Goal: Information Seeking & Learning: Learn about a topic

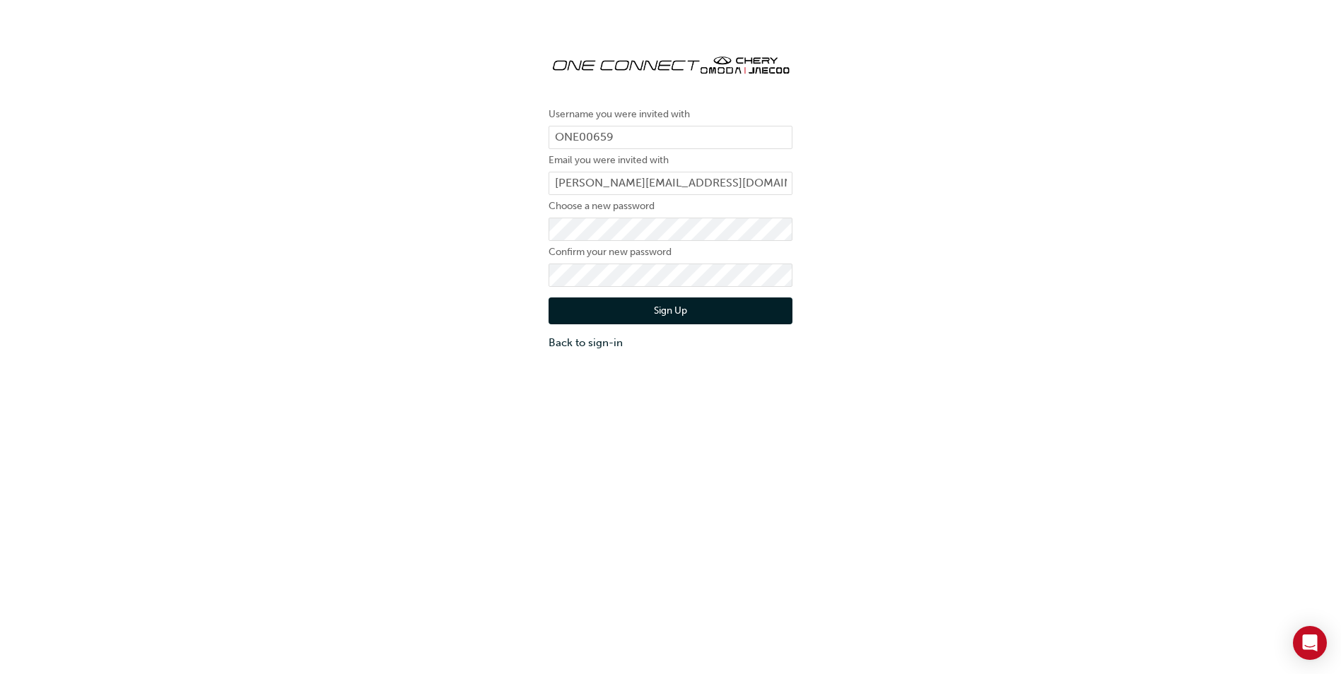
click at [679, 517] on div "Username you were invited with ONE00659 Email you were invited with [PERSON_NAM…" at bounding box center [670, 369] width 1341 height 674
click at [683, 312] on button "Sign Up" at bounding box center [670, 311] width 244 height 27
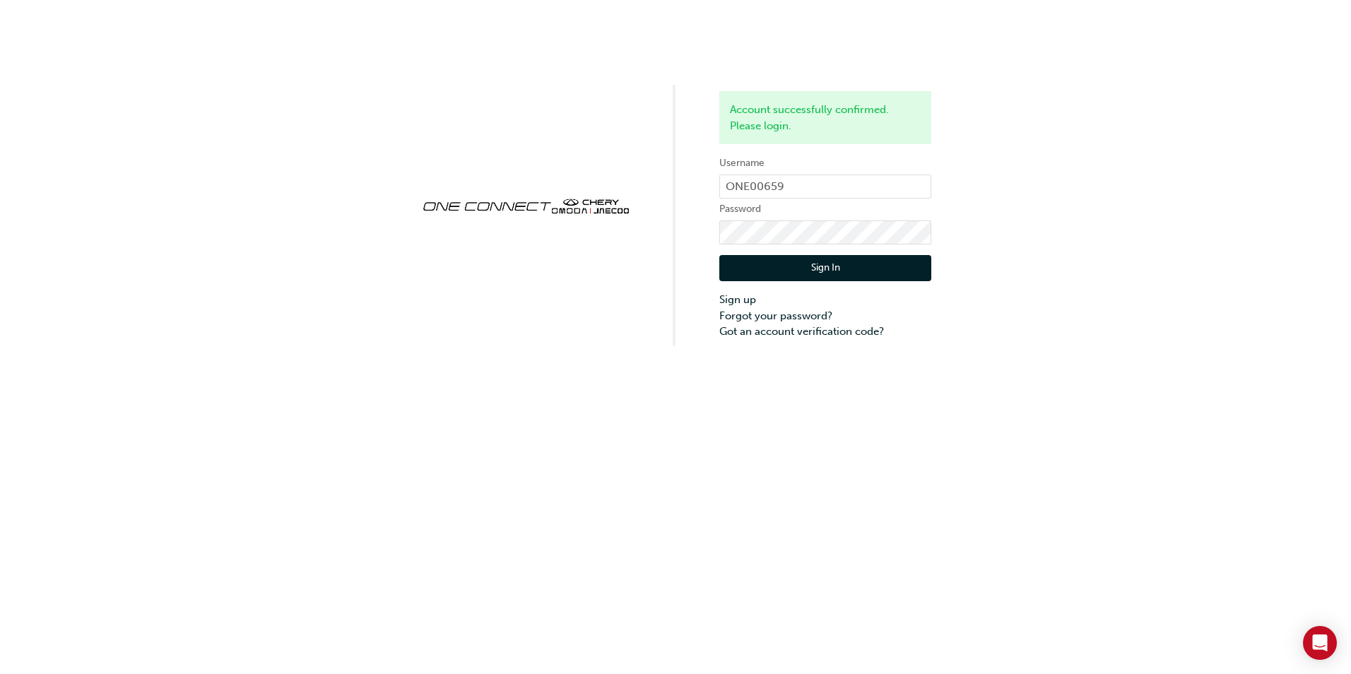
click at [832, 271] on button "Sign In" at bounding box center [825, 268] width 212 height 27
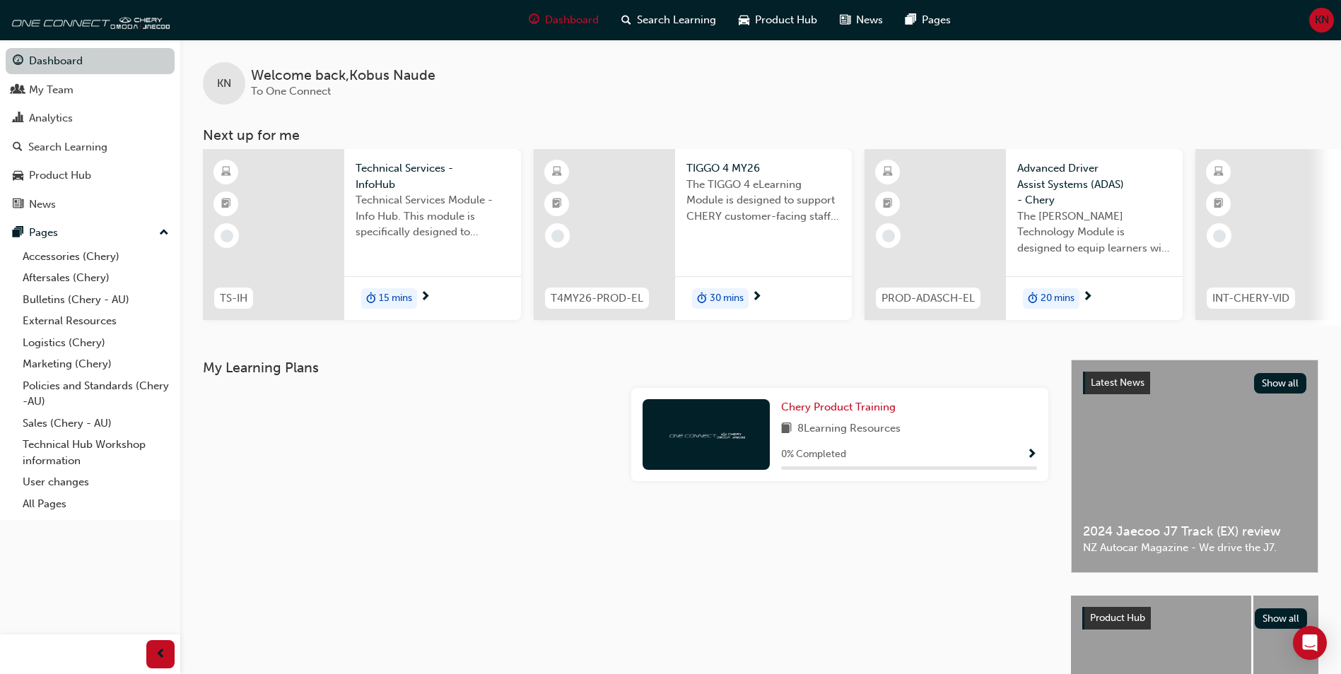
click at [60, 62] on link "Dashboard" at bounding box center [90, 61] width 169 height 26
click at [55, 94] on div "My Team" at bounding box center [51, 90] width 45 height 16
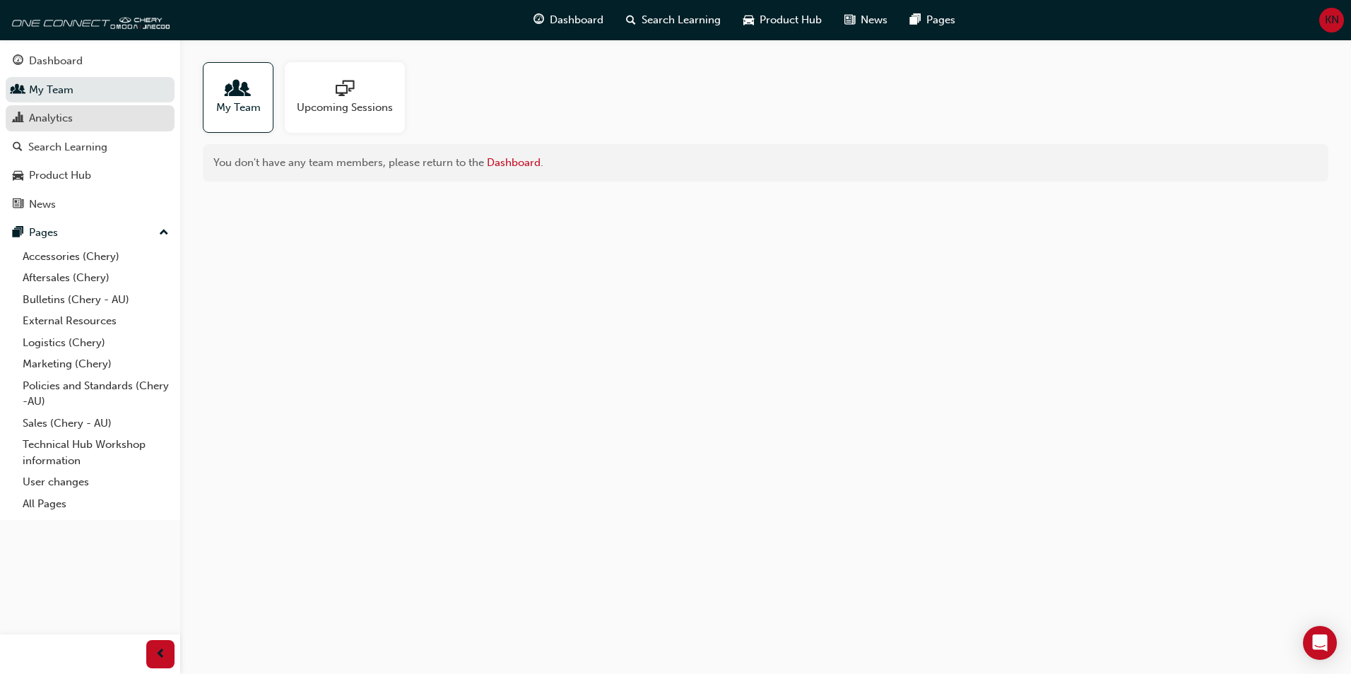
click at [53, 127] on link "Analytics" at bounding box center [90, 118] width 169 height 26
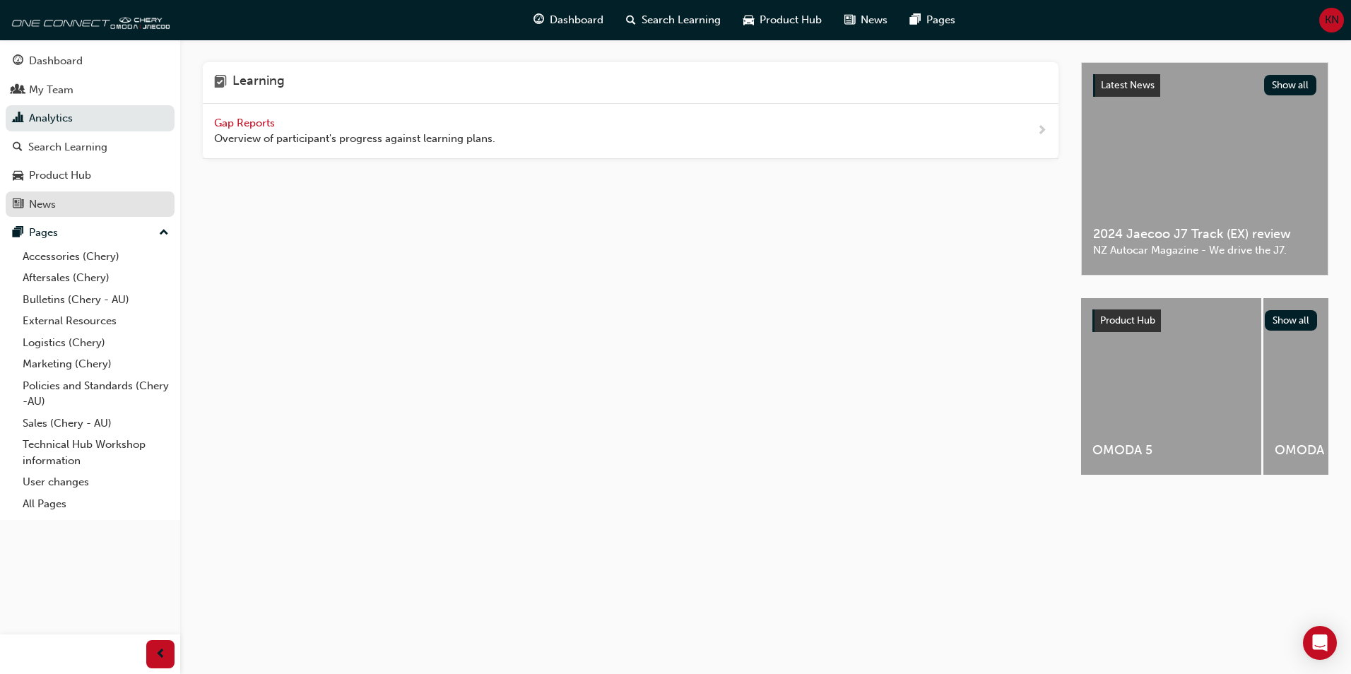
click at [59, 207] on div "News" at bounding box center [90, 205] width 155 height 18
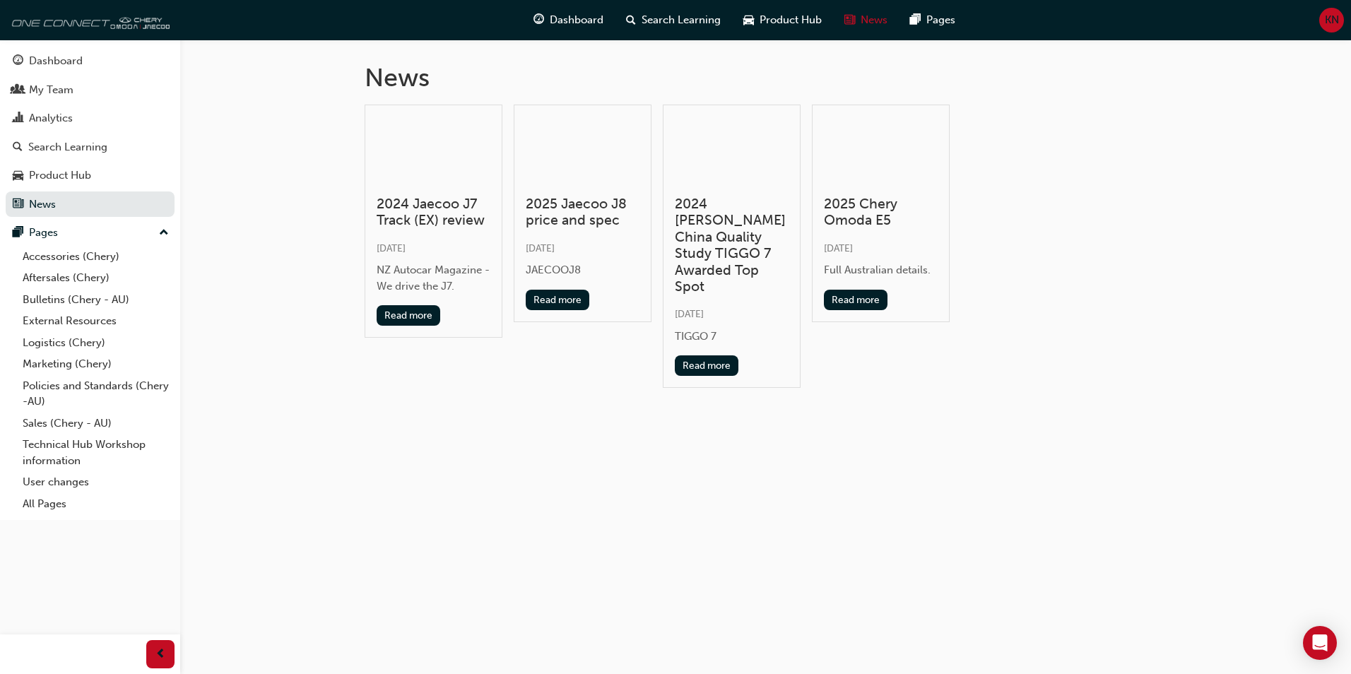
click at [145, 21] on img at bounding box center [88, 20] width 163 height 28
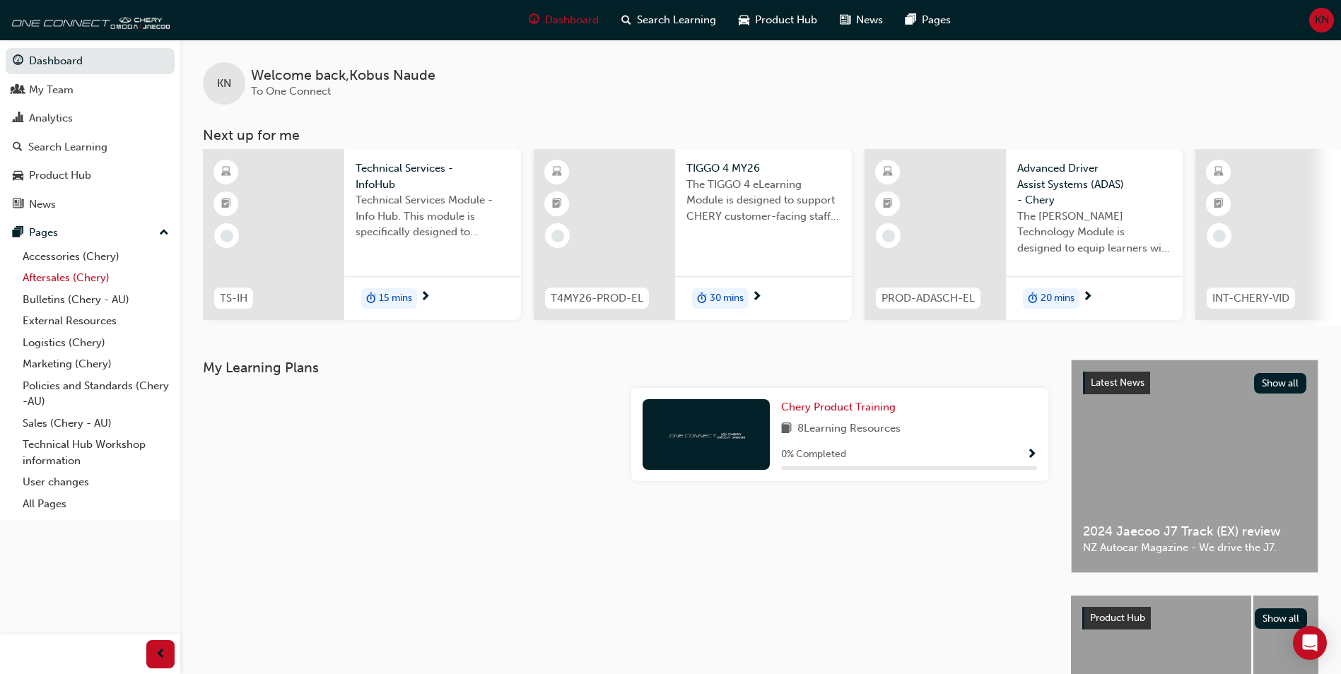
click at [59, 280] on link "Aftersales (Chery)" at bounding box center [96, 278] width 158 height 22
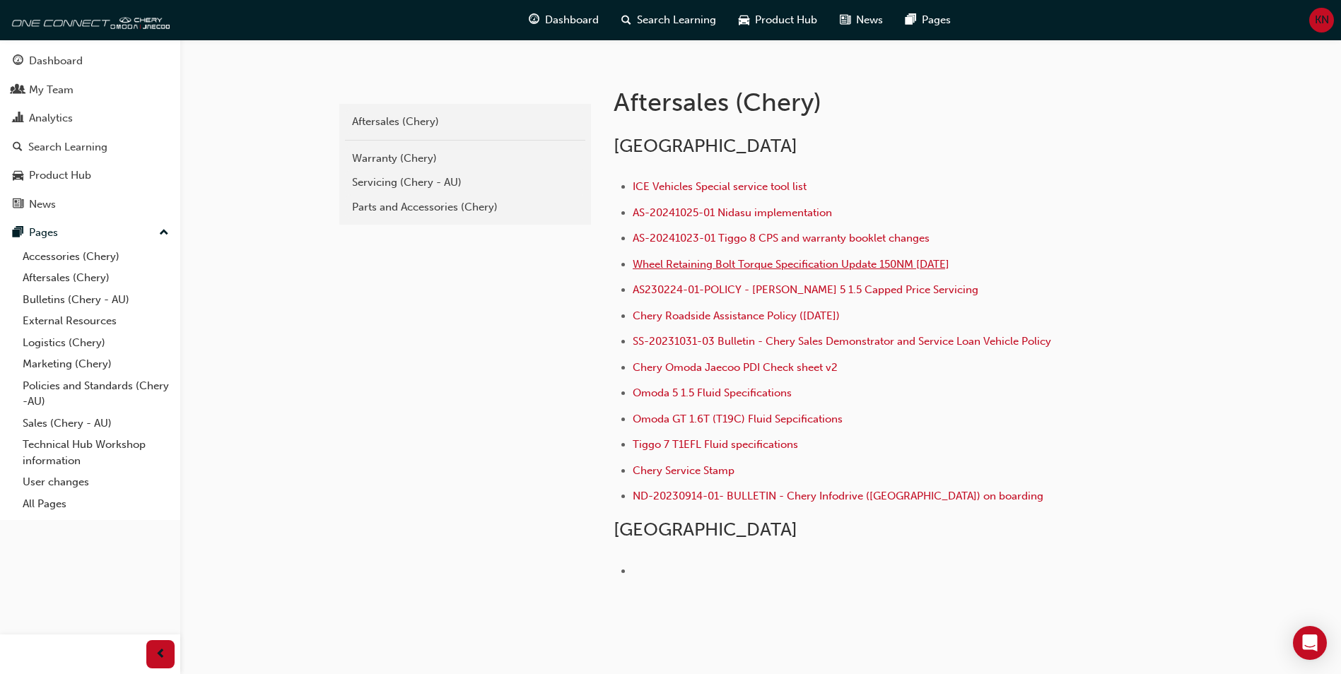
scroll to position [283, 0]
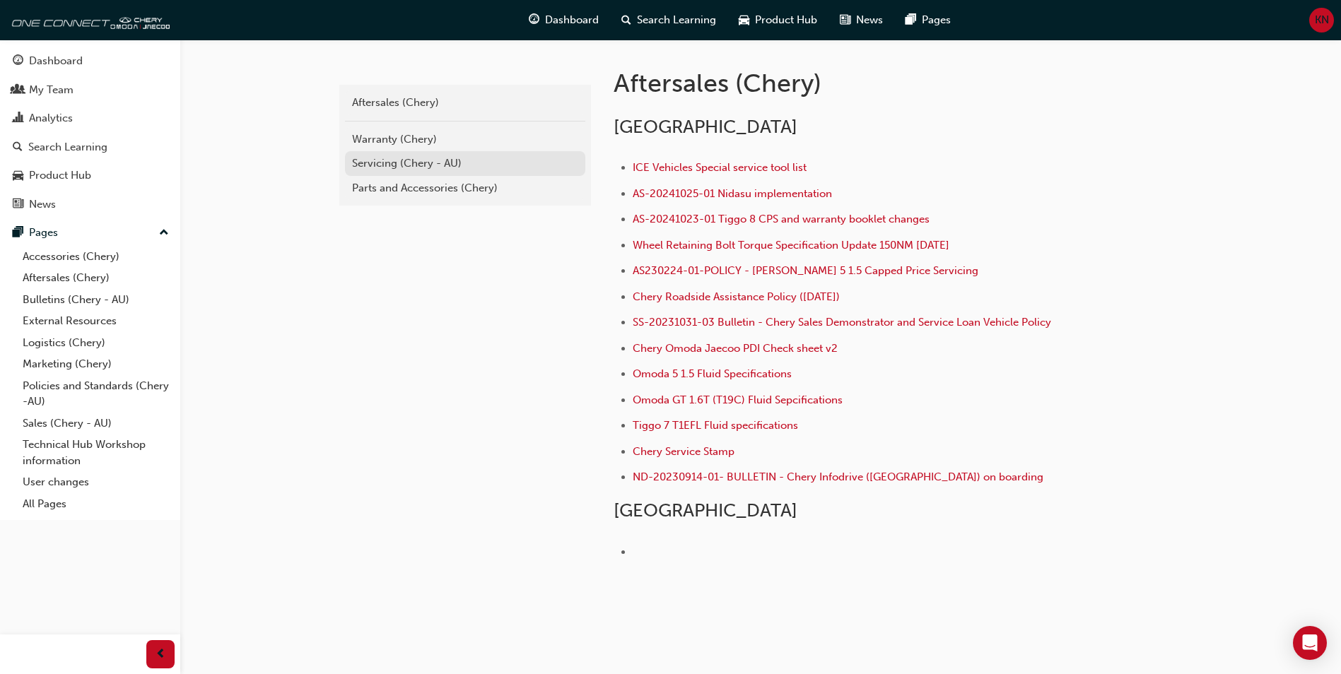
click at [363, 165] on div "Servicing (Chery - AU)" at bounding box center [465, 163] width 226 height 16
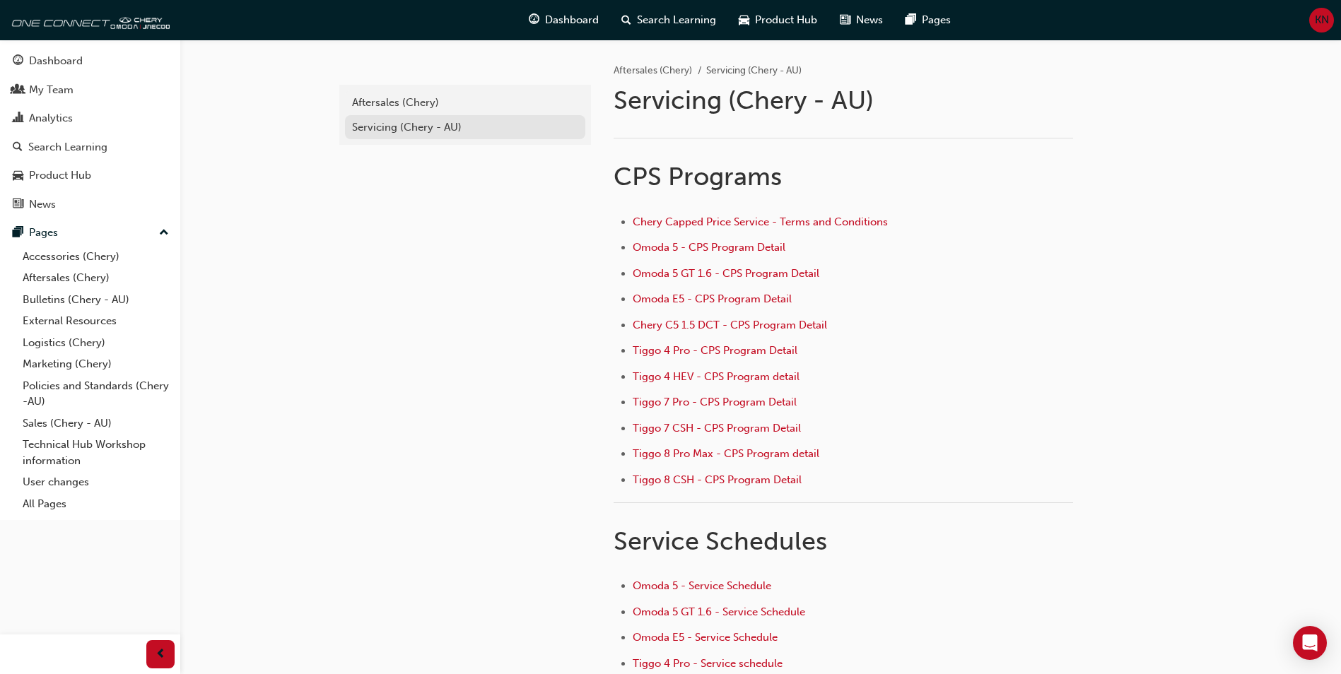
click at [404, 127] on div "Servicing (Chery - AU)" at bounding box center [465, 127] width 226 height 16
click at [410, 93] on link "Aftersales (Chery)" at bounding box center [465, 102] width 240 height 25
click at [50, 368] on link "Marketing (Chery)" at bounding box center [96, 364] width 158 height 22
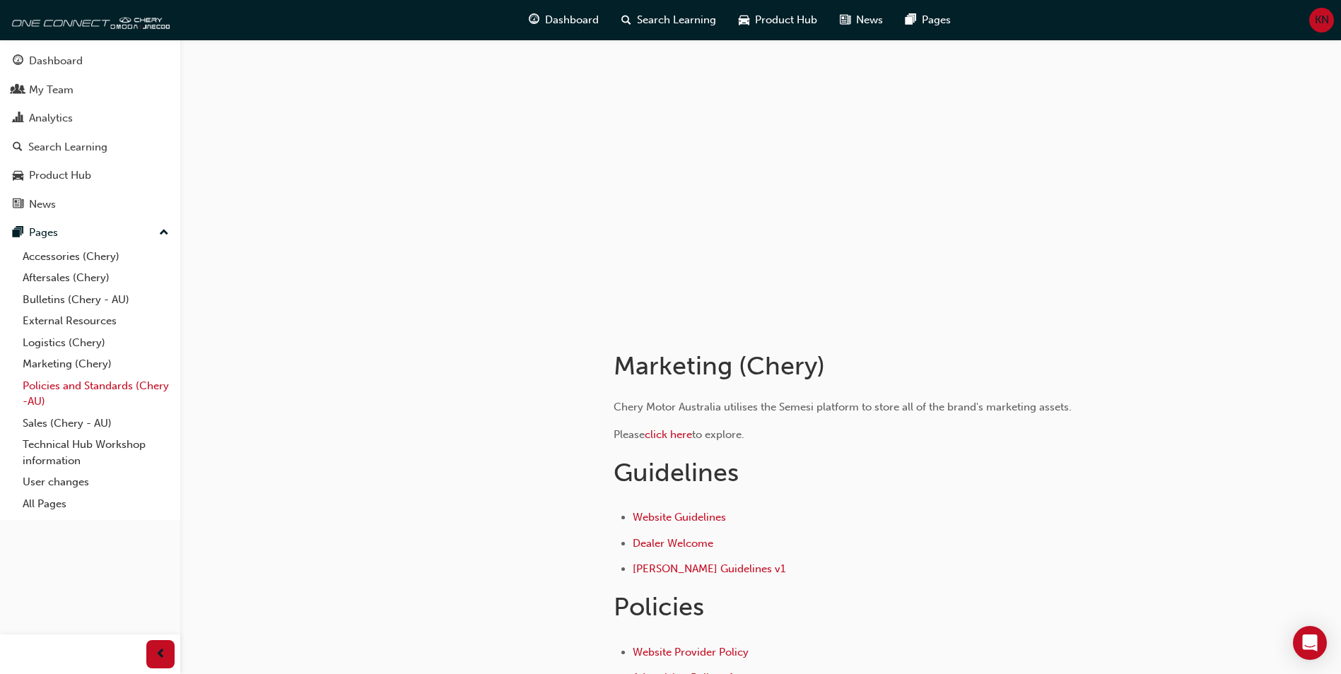
click at [63, 386] on link "Policies and Standards (Chery -AU)" at bounding box center [96, 393] width 158 height 37
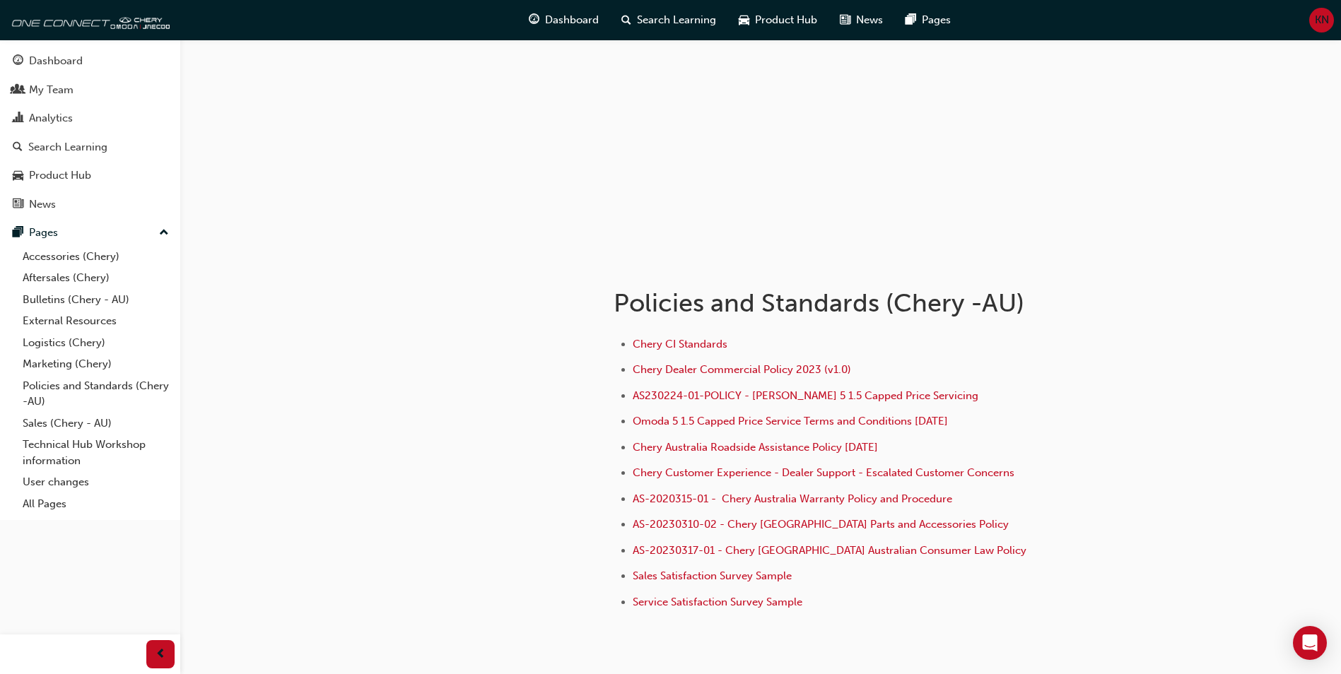
scroll to position [71, 0]
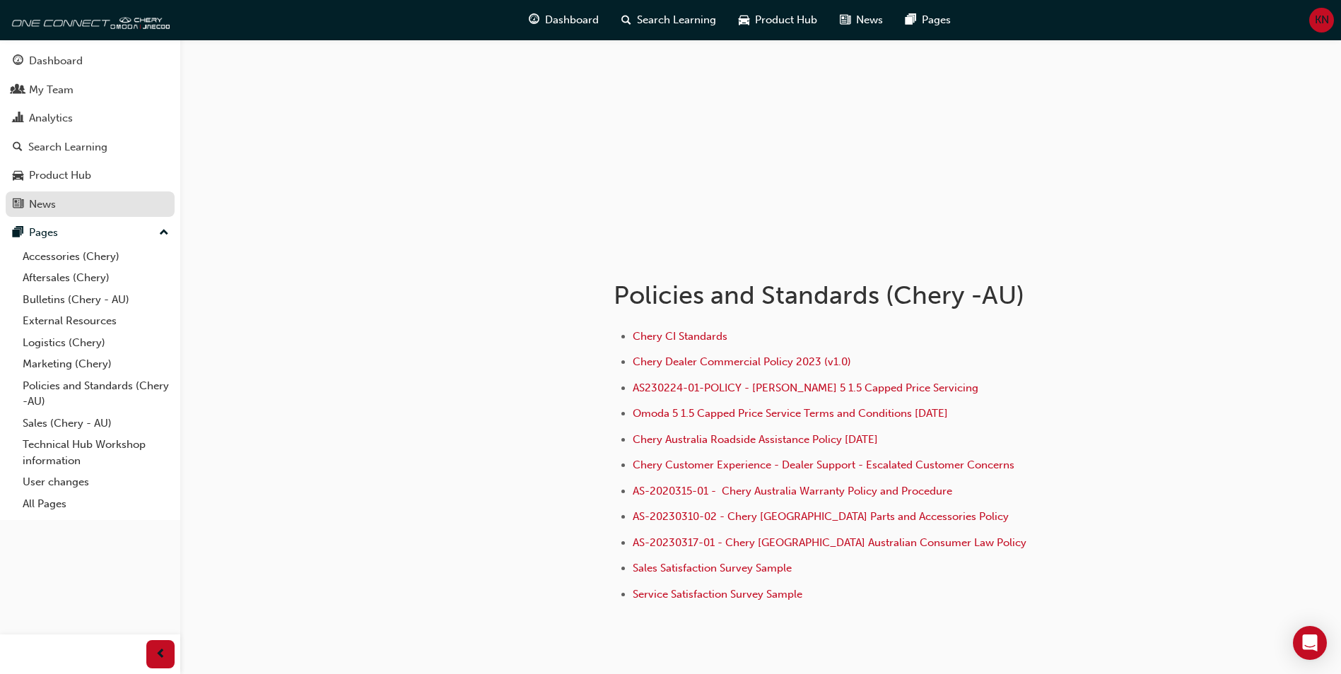
click at [40, 199] on div "News" at bounding box center [42, 204] width 27 height 16
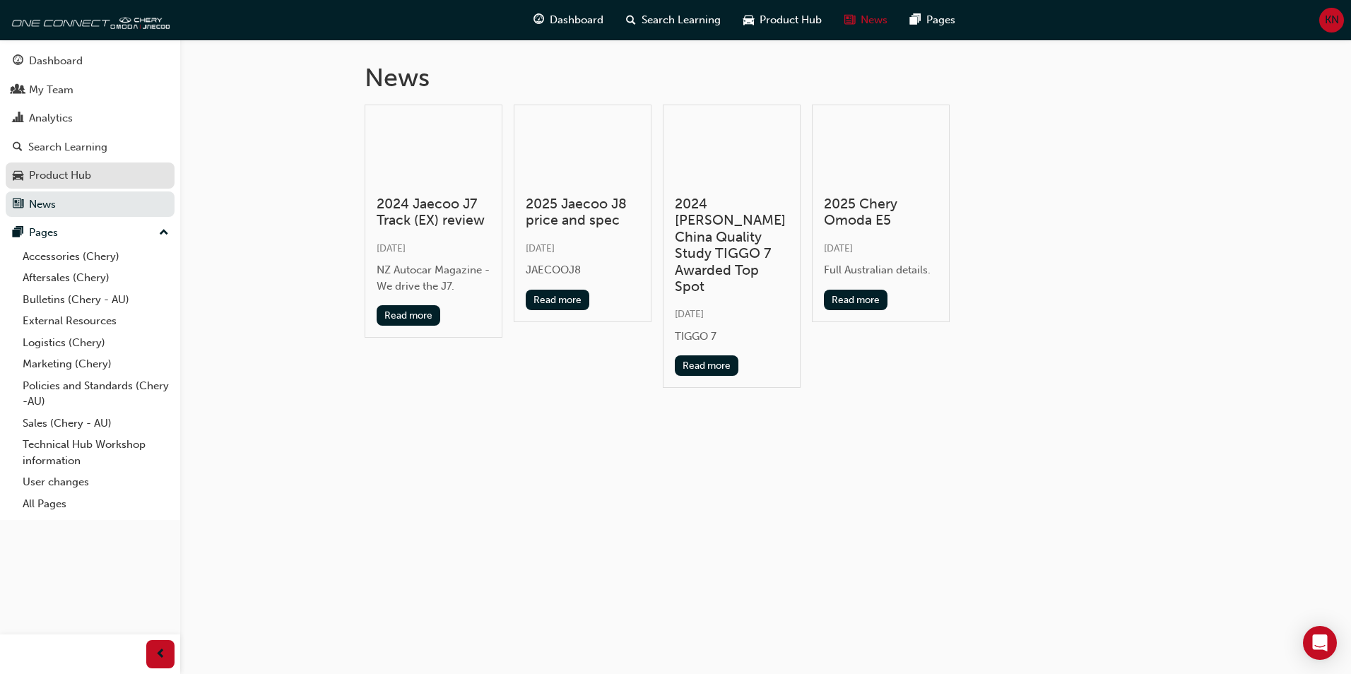
click at [80, 175] on div "Product Hub" at bounding box center [60, 176] width 62 height 16
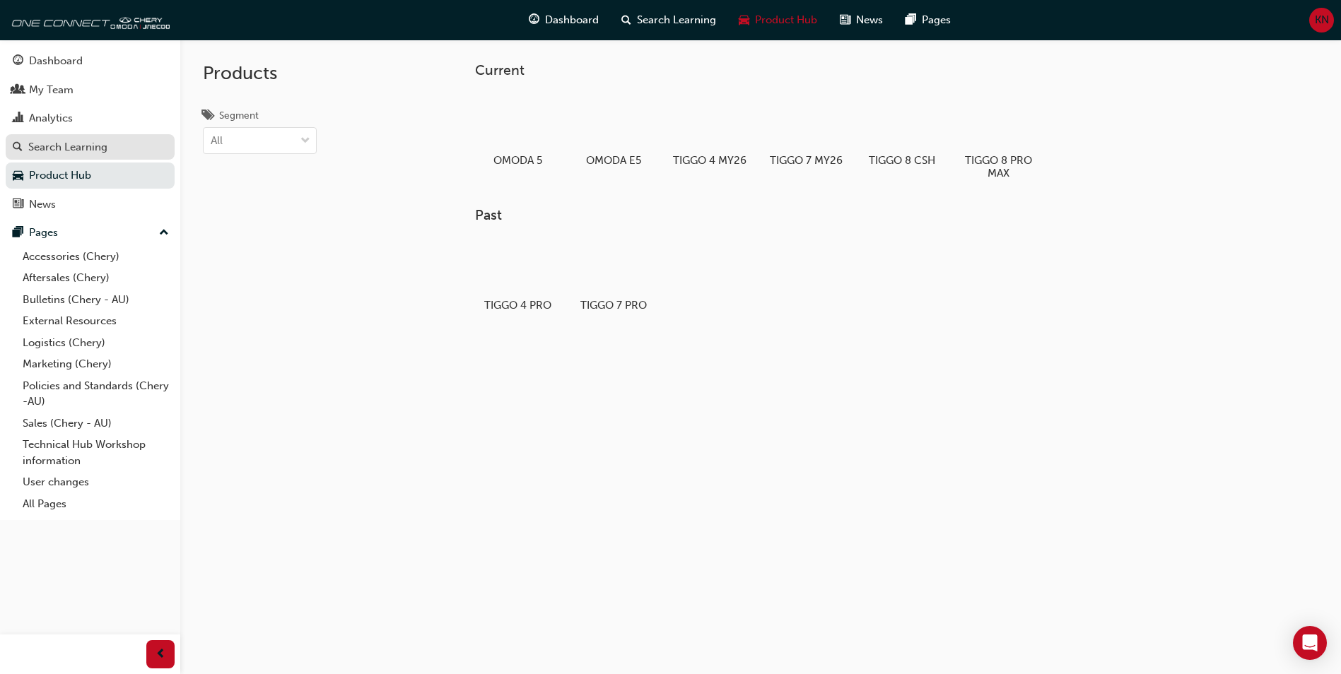
click at [77, 148] on div "Search Learning" at bounding box center [67, 147] width 79 height 16
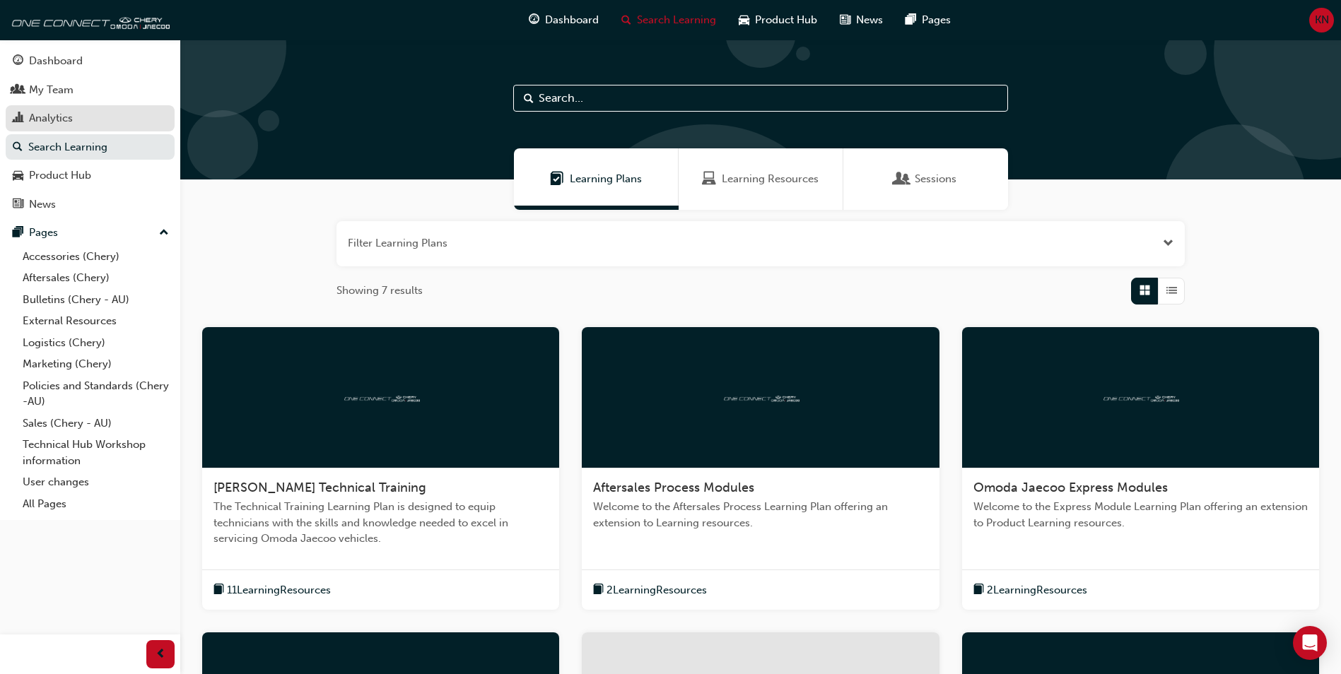
click at [93, 119] on div "Analytics" at bounding box center [90, 119] width 155 height 18
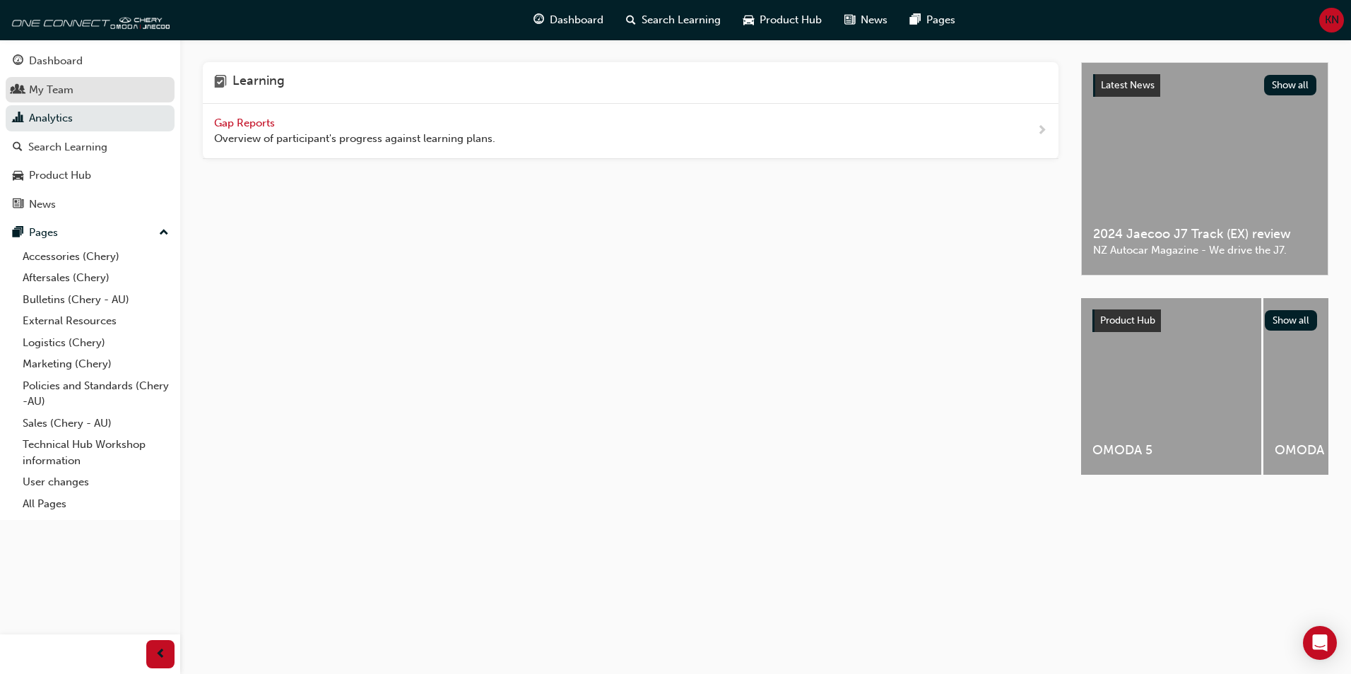
click at [89, 92] on div "My Team" at bounding box center [90, 90] width 155 height 18
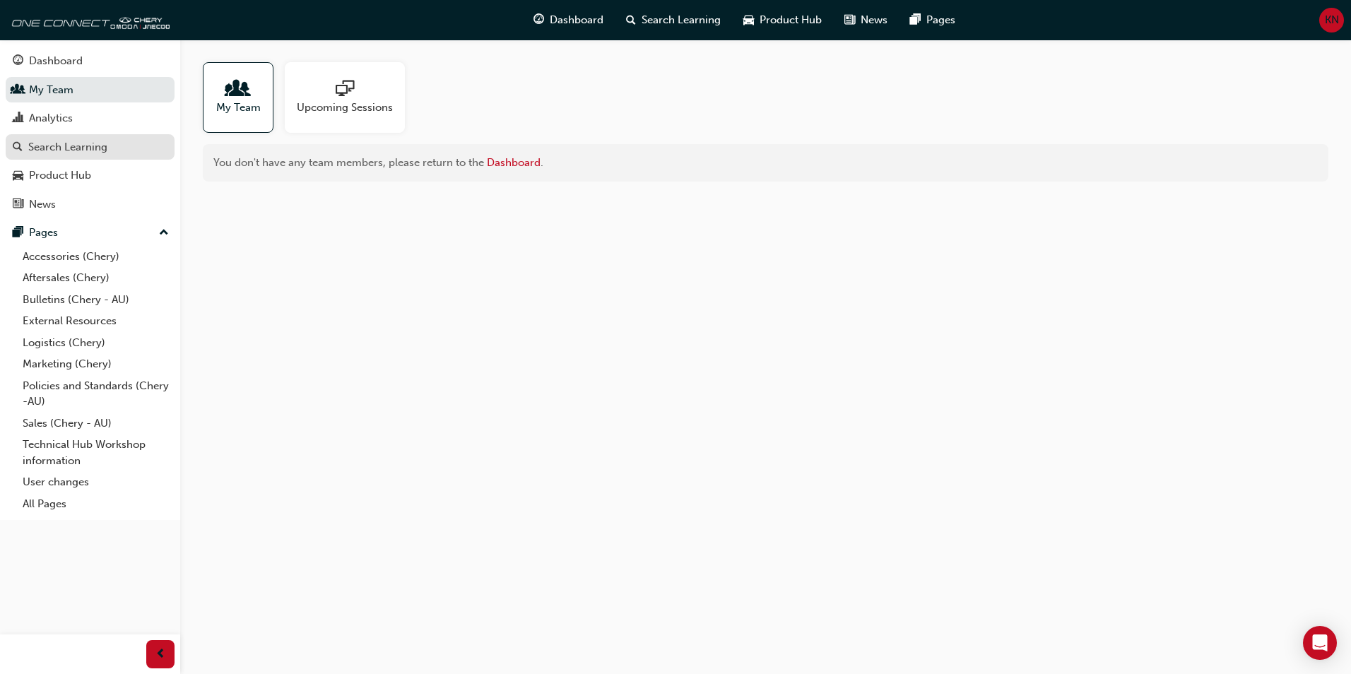
click at [48, 151] on div "Search Learning" at bounding box center [67, 147] width 79 height 16
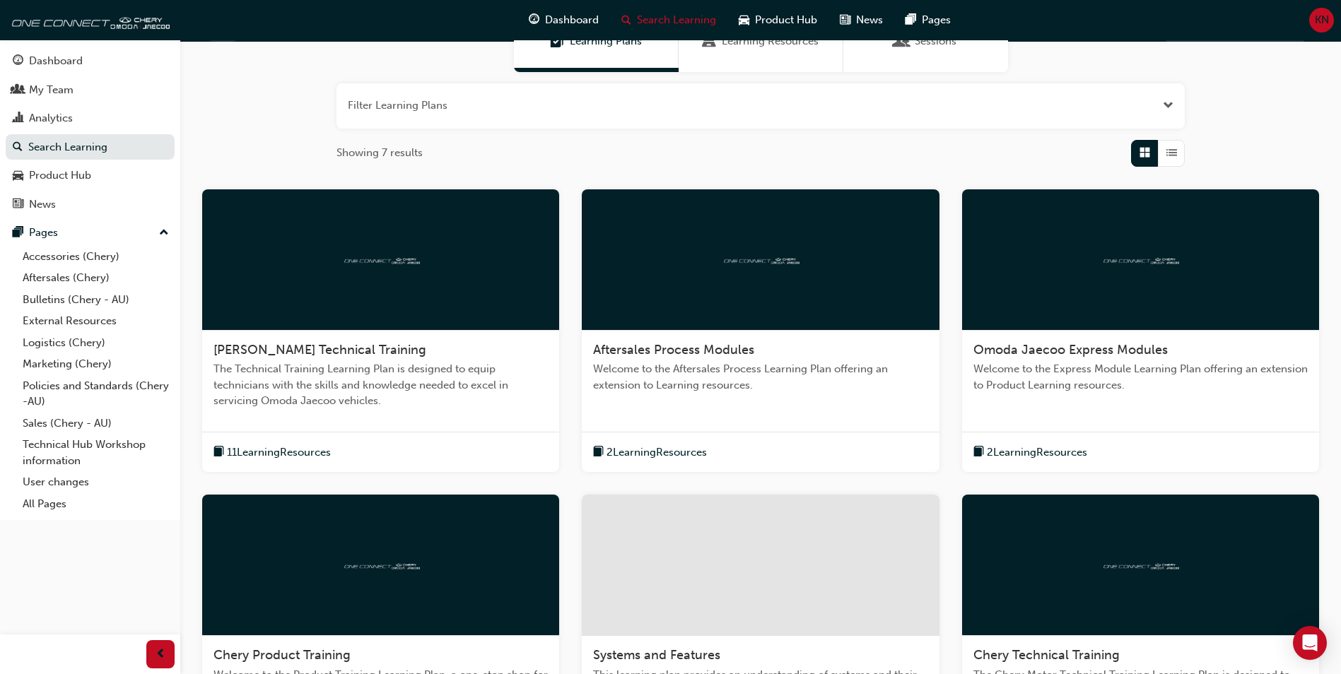
scroll to position [212, 0]
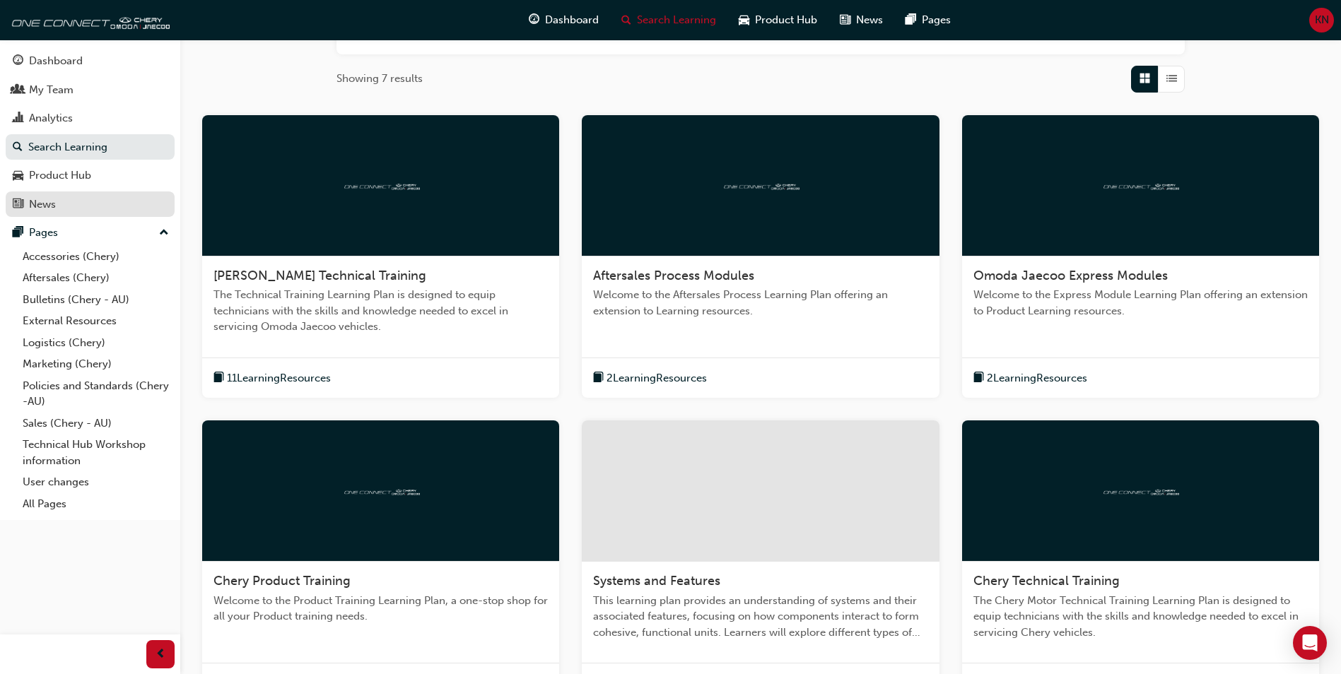
click at [64, 204] on div "News" at bounding box center [90, 205] width 155 height 18
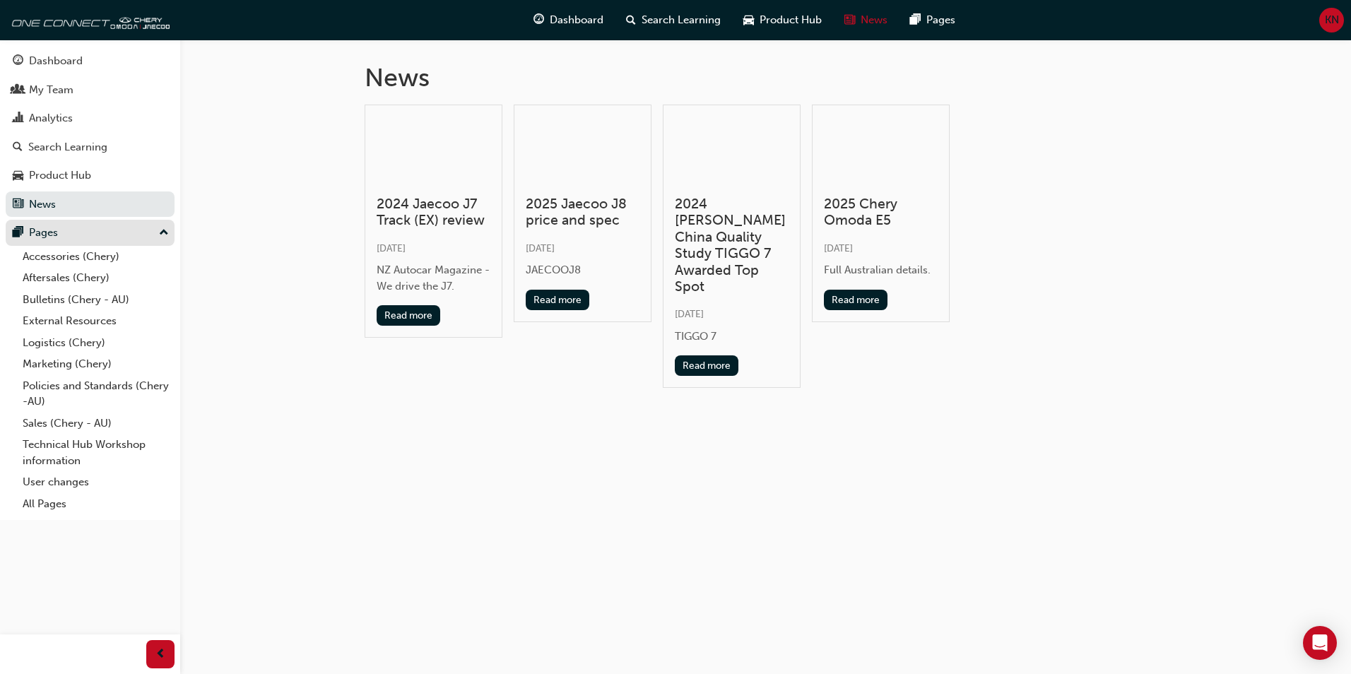
click at [61, 224] on div "Pages" at bounding box center [90, 233] width 155 height 18
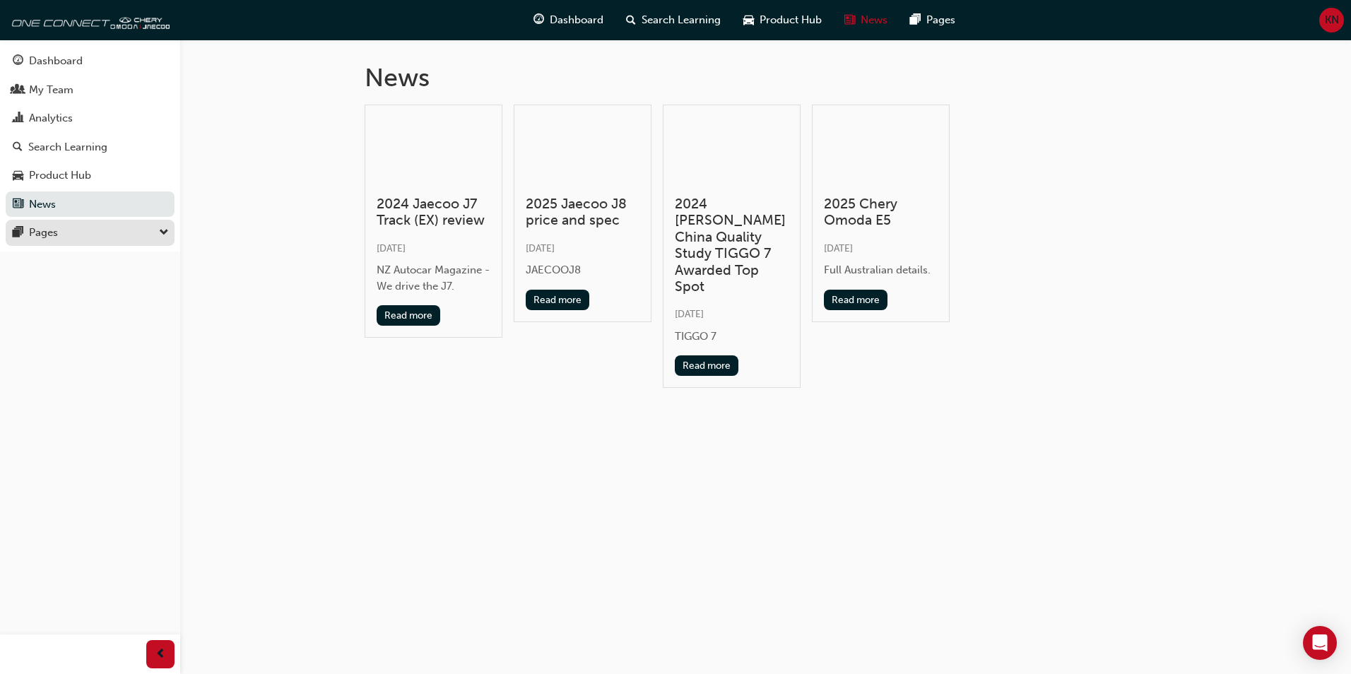
click at [60, 225] on div "Pages" at bounding box center [90, 233] width 155 height 18
